Goal: Transaction & Acquisition: Purchase product/service

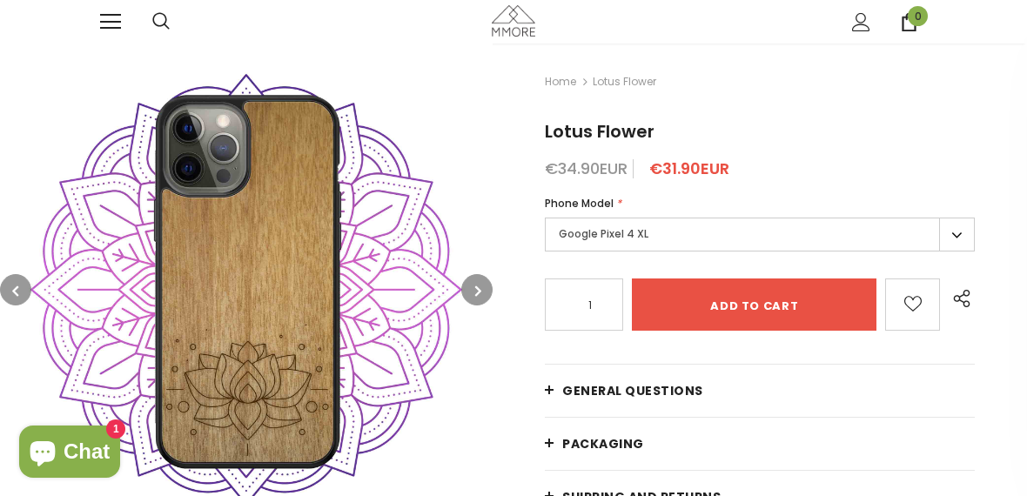
click at [567, 238] on label "Google Pixel 4 XL" at bounding box center [760, 235] width 430 height 34
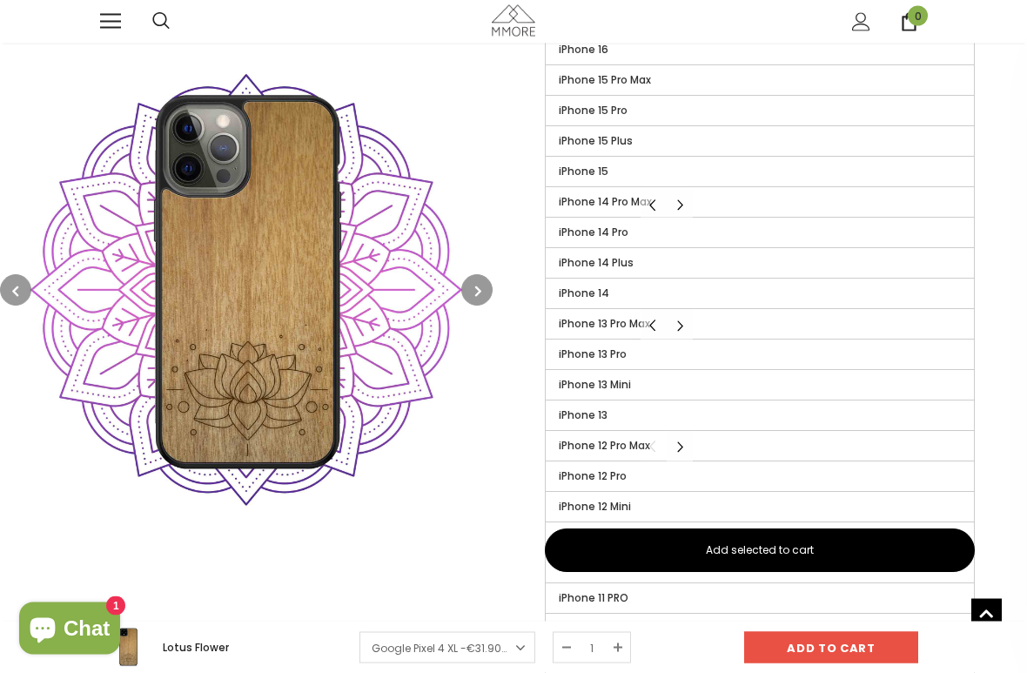
scroll to position [466, 0]
click at [579, 495] on span "iPhone 12 Mini" at bounding box center [595, 506] width 72 height 15
click at [0, 0] on input "iPhone 12 Mini" at bounding box center [0, 0] width 0 height 0
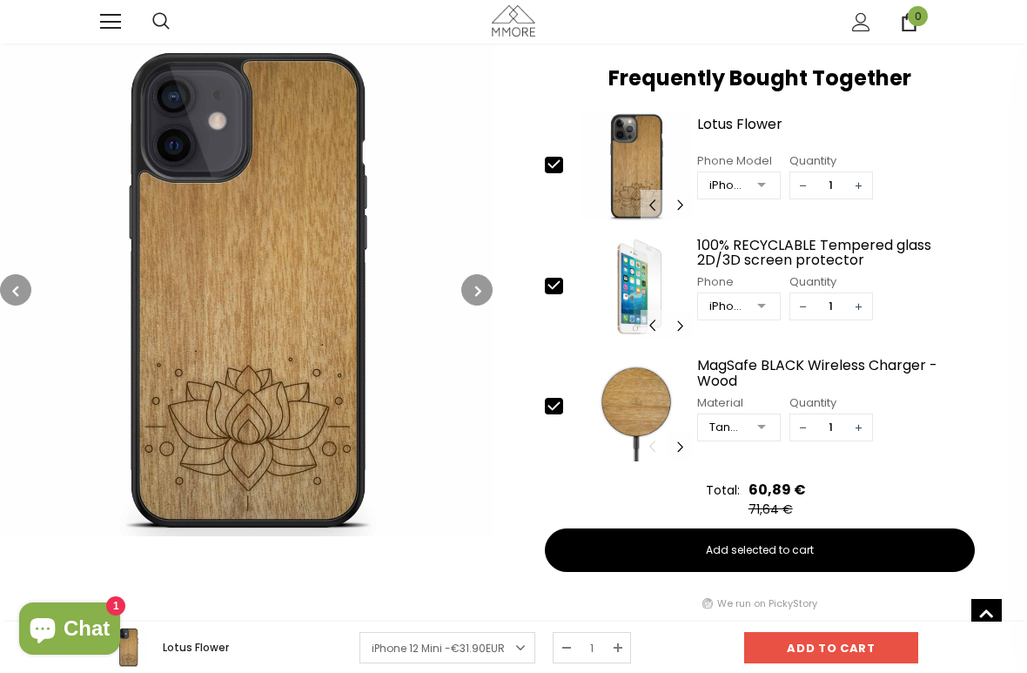
click at [565, 297] on div at bounding box center [562, 287] width 35 height 19
type input "0"
click at [560, 406] on icon at bounding box center [554, 406] width 18 height 18
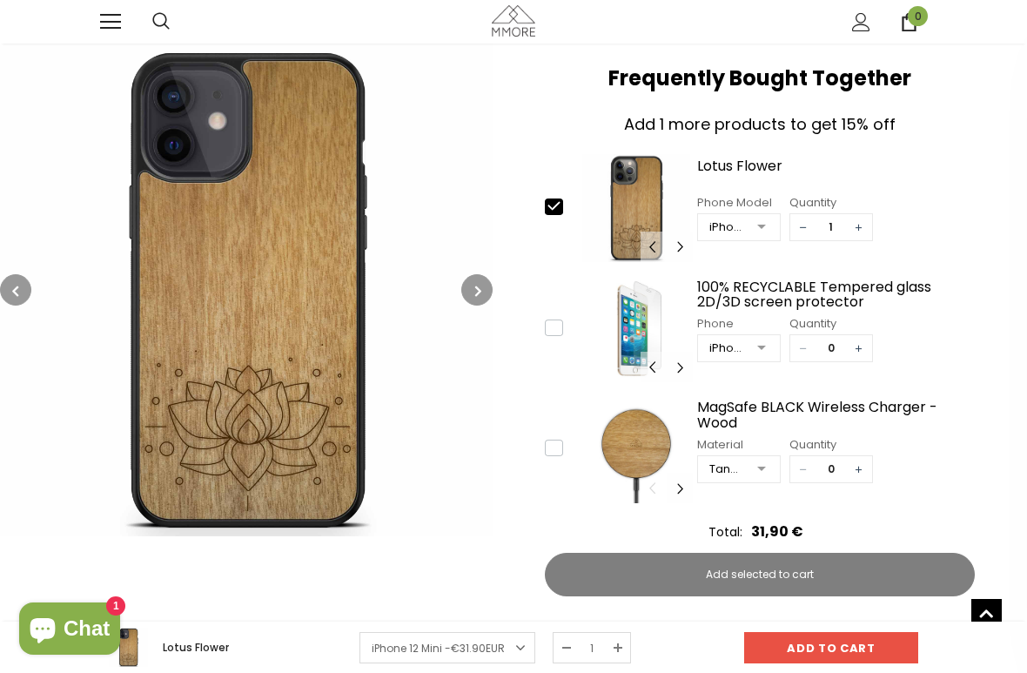
click at [552, 449] on icon at bounding box center [554, 448] width 18 height 18
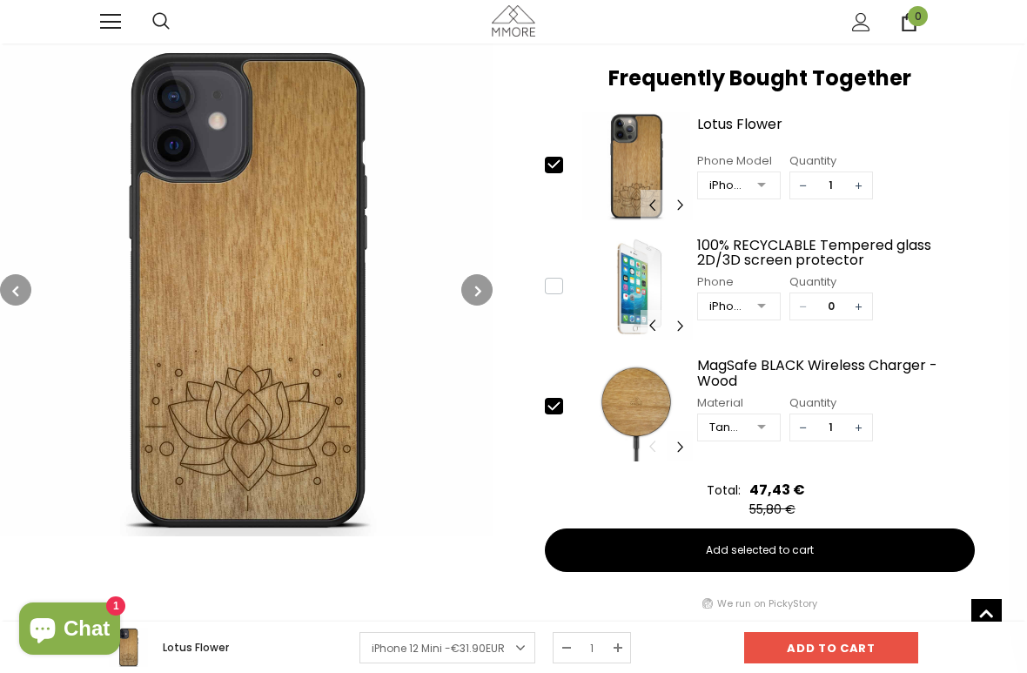
click at [547, 417] on div at bounding box center [562, 407] width 35 height 19
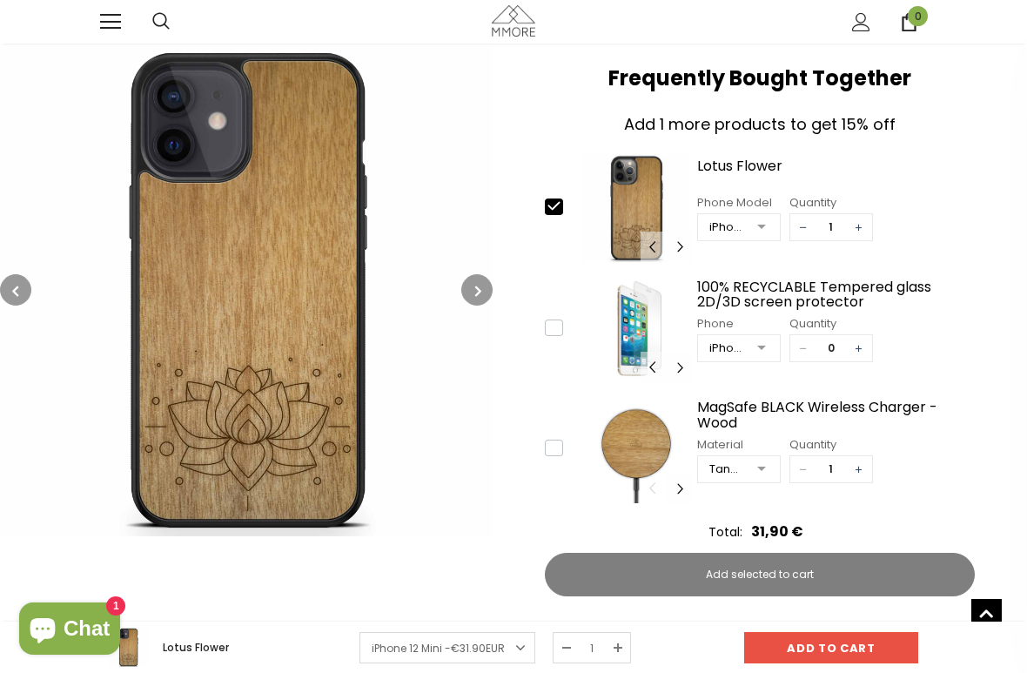
type input "0"
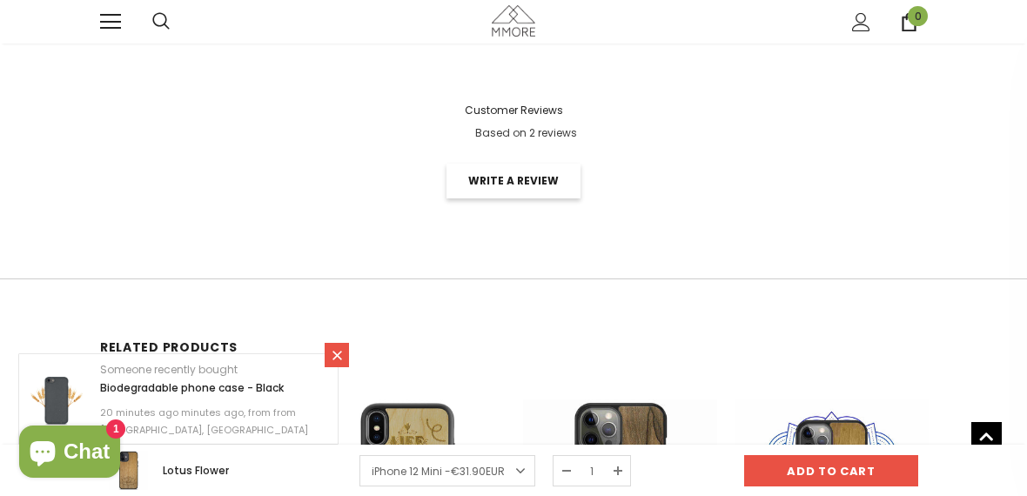
scroll to position [3092, 0]
